Goal: Transaction & Acquisition: Subscribe to service/newsletter

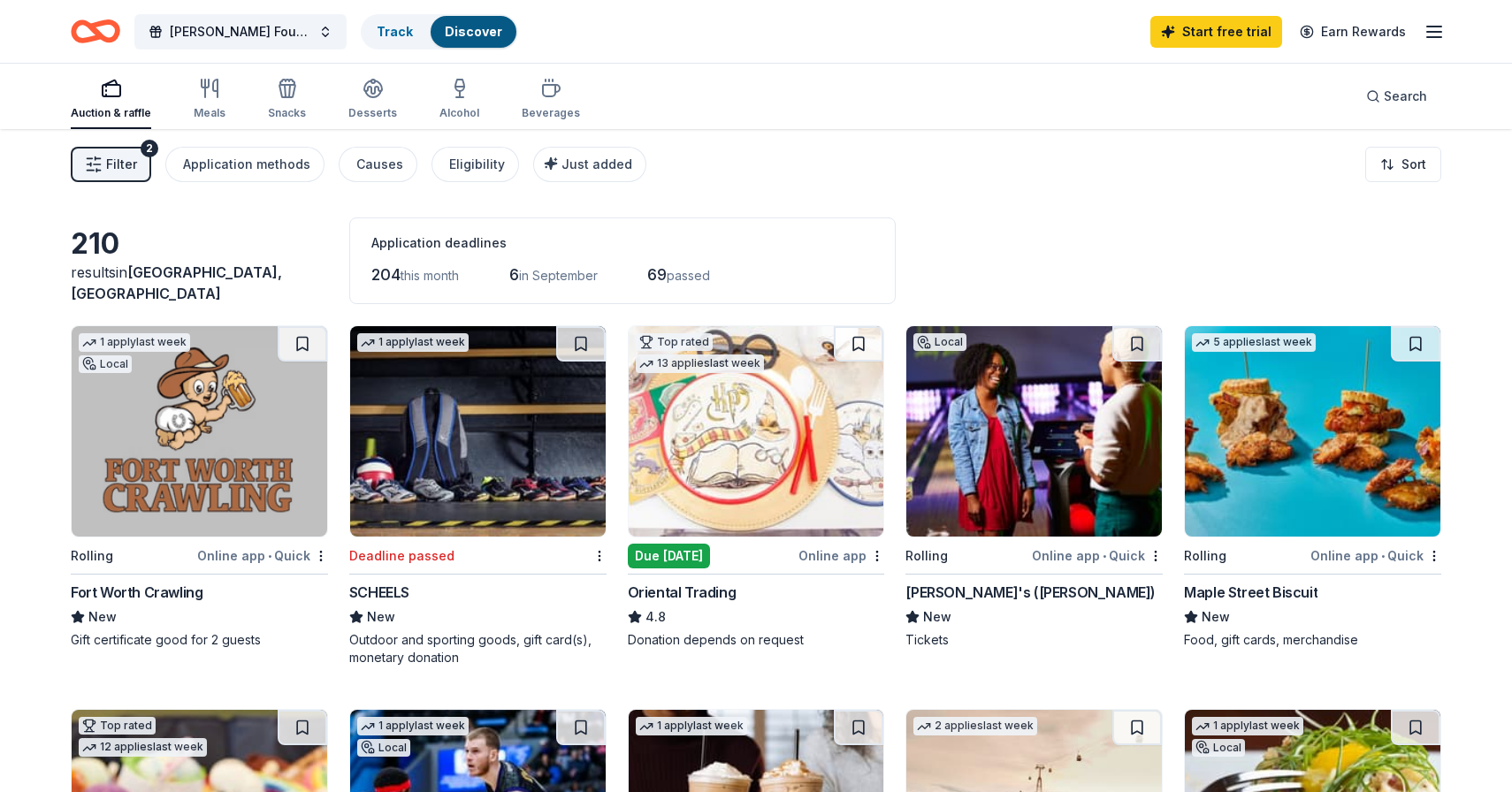
scroll to position [973, 0]
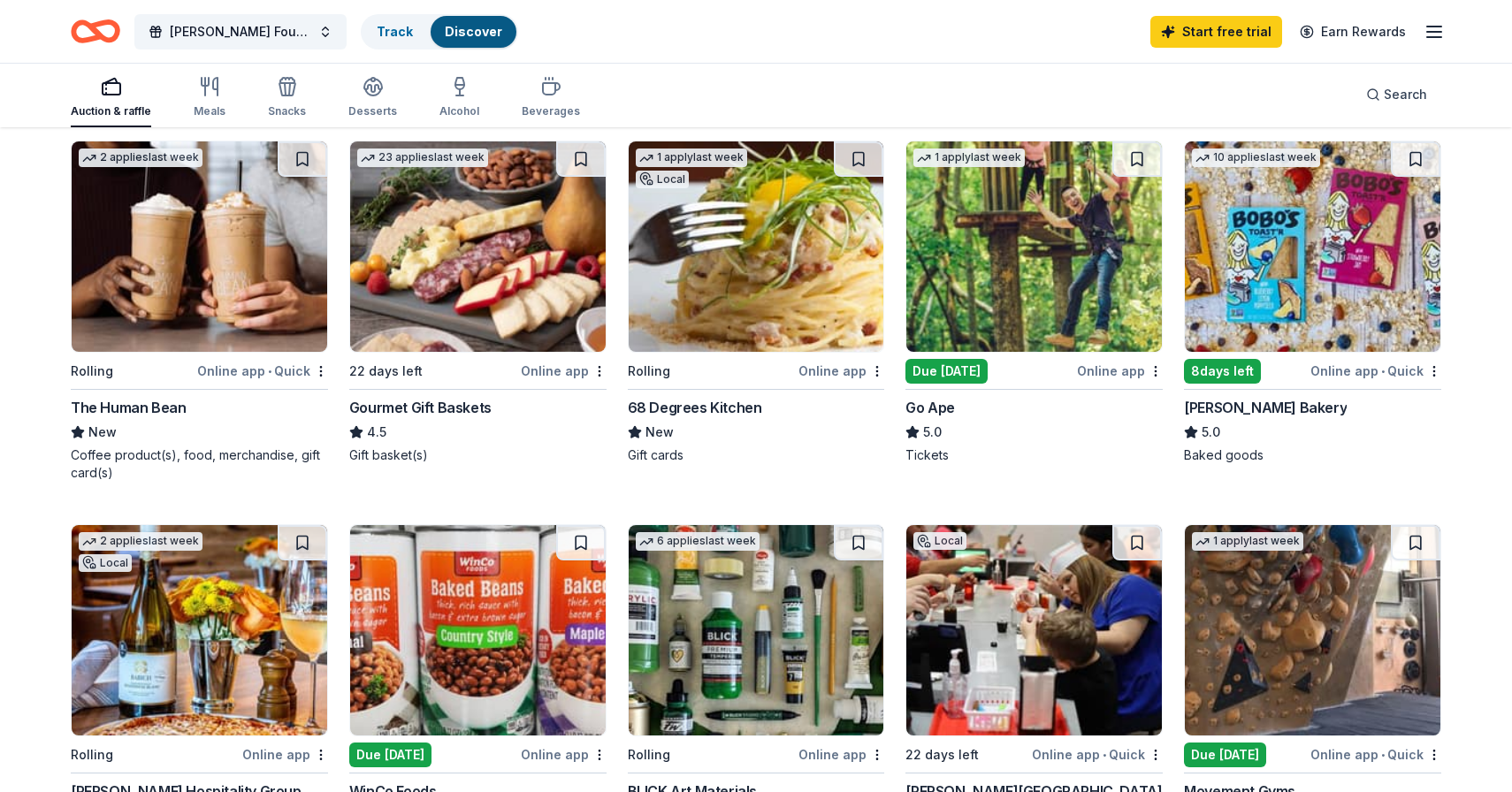
scroll to position [914, 0]
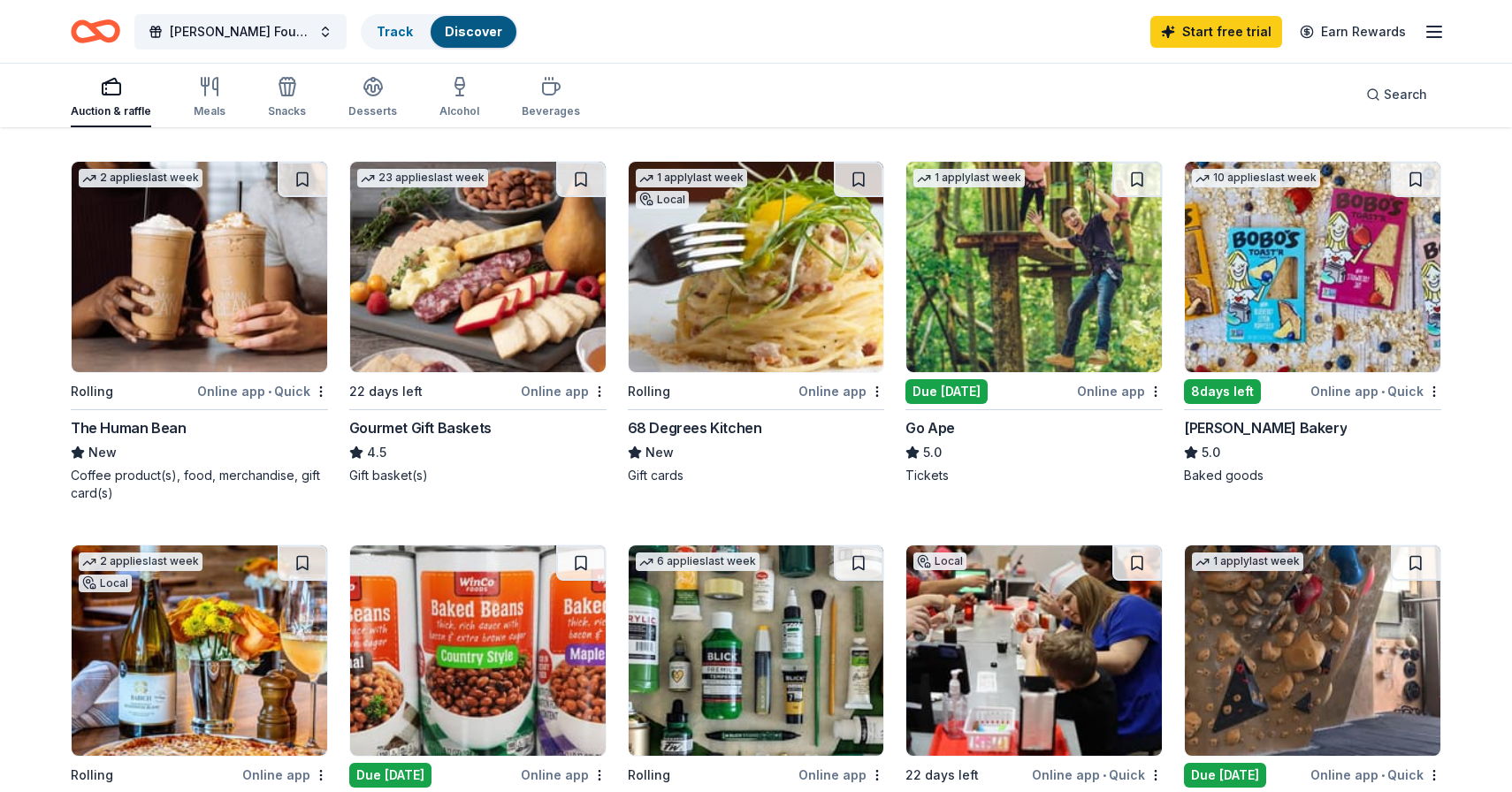
click at [209, 650] on img at bounding box center [199, 651] width 256 height 211
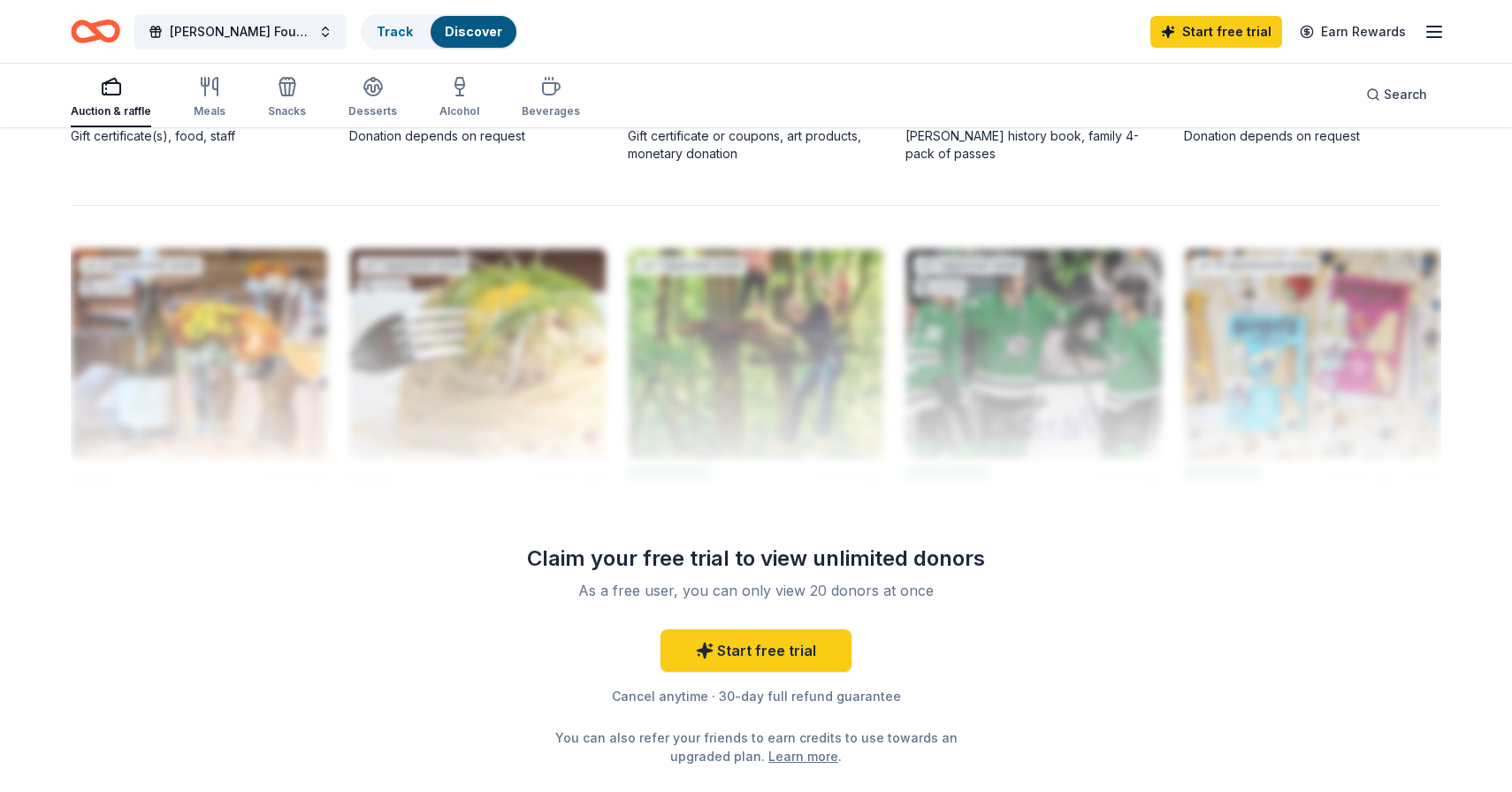
scroll to position [1760, 0]
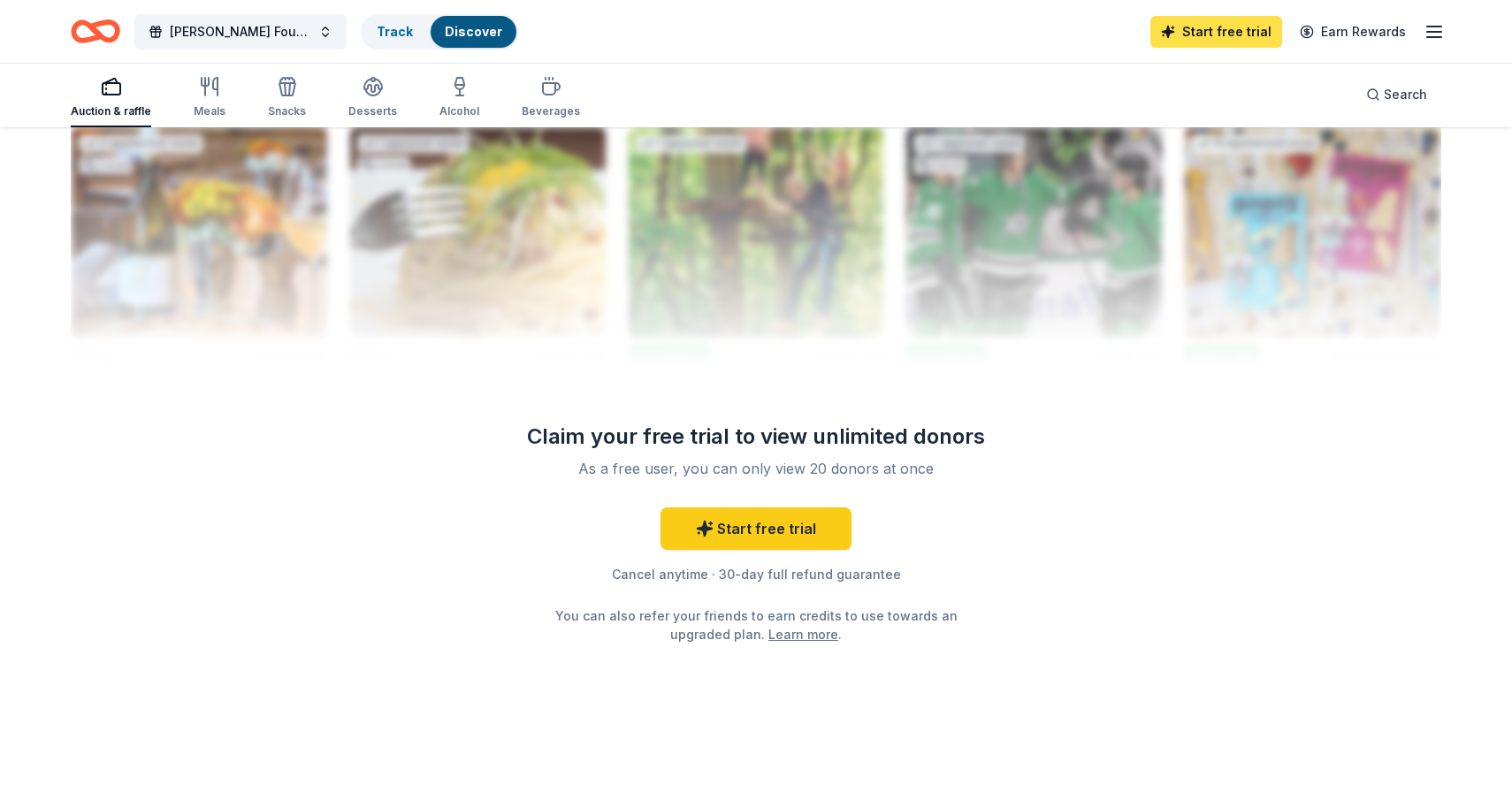
click at [1222, 27] on link "Start free trial" at bounding box center [1216, 32] width 132 height 32
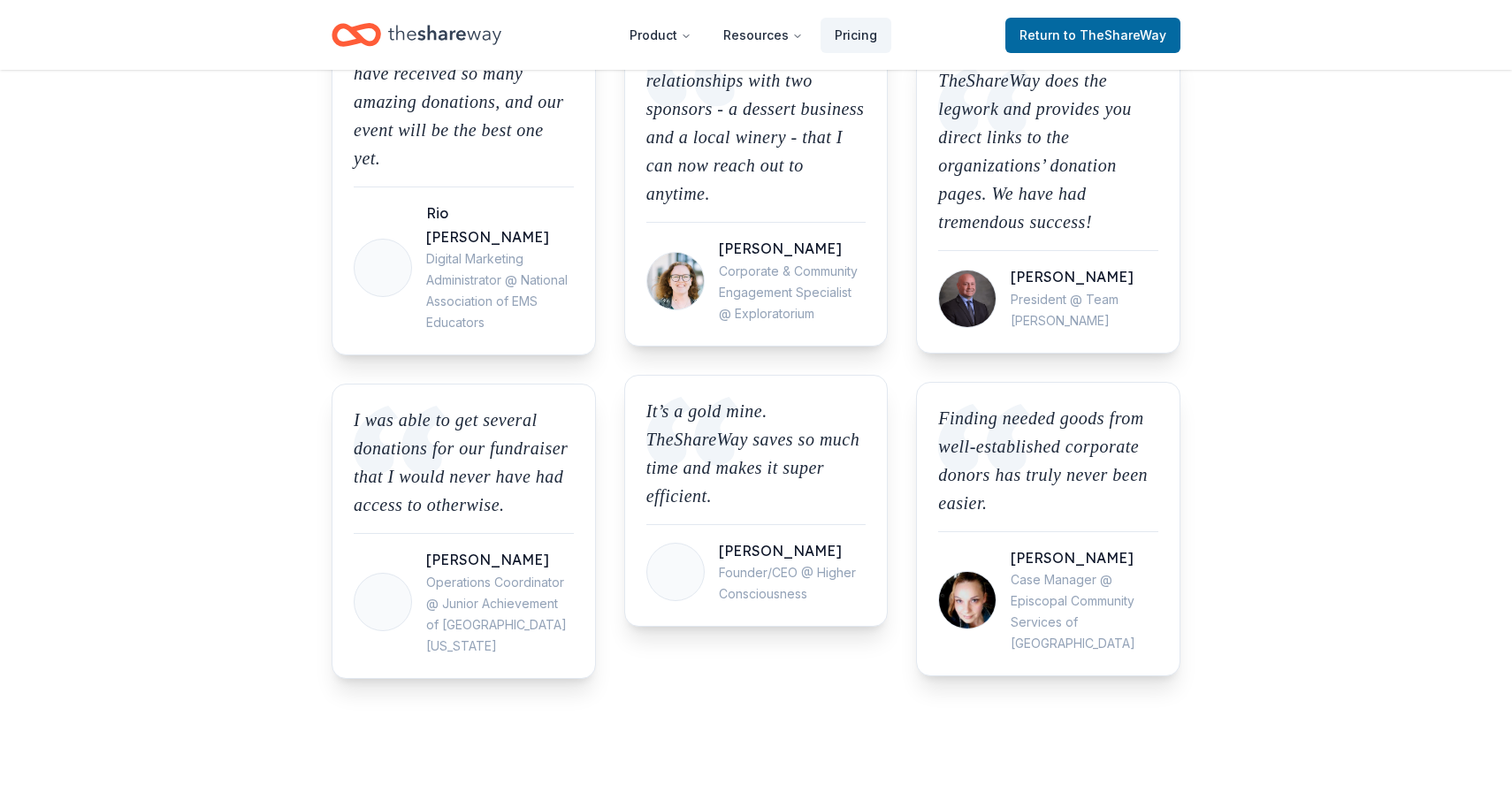
scroll to position [1914, 0]
